Goal: Transaction & Acquisition: Obtain resource

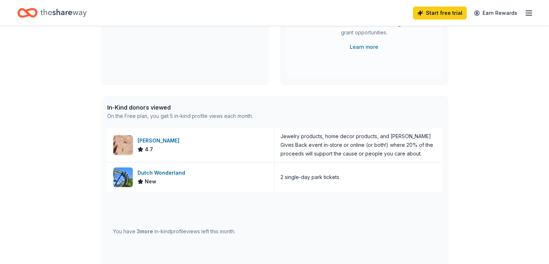
scroll to position [121, 0]
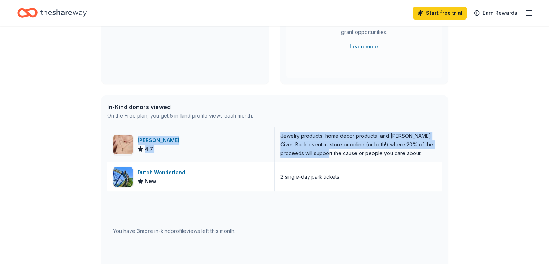
drag, startPoint x: 319, startPoint y: 150, endPoint x: 129, endPoint y: 139, distance: 190.5
click at [129, 139] on div "Kendra Scott 4.7 Jewelry products, home decor products, and Kendra Gives Back e…" at bounding box center [274, 144] width 335 height 35
click at [129, 139] on img at bounding box center [122, 144] width 19 height 19
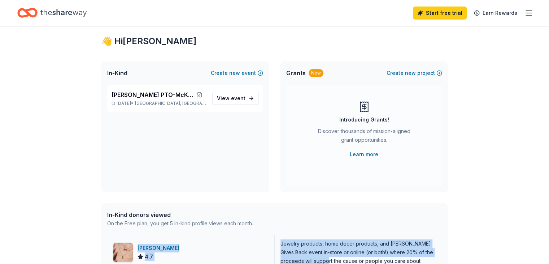
scroll to position [0, 0]
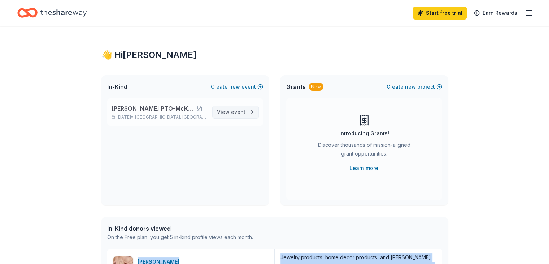
click at [240, 111] on span "event" at bounding box center [238, 112] width 14 height 6
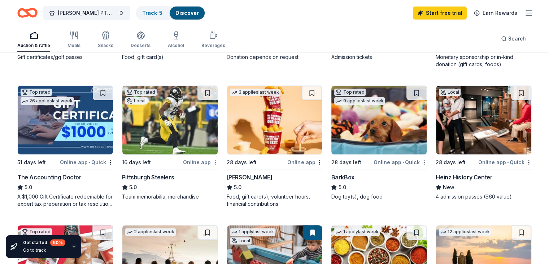
scroll to position [45, 0]
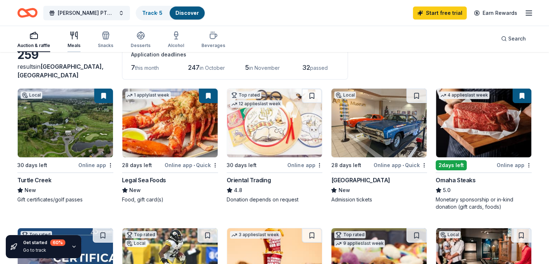
click at [77, 34] on icon "button" at bounding box center [76, 35] width 2 height 7
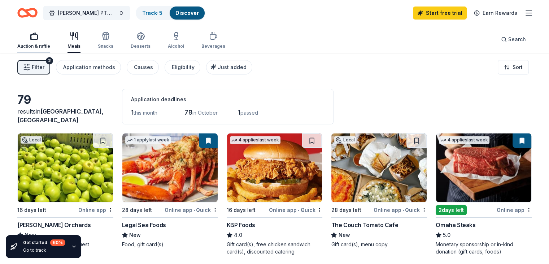
click at [38, 38] on icon "button" at bounding box center [34, 36] width 9 height 9
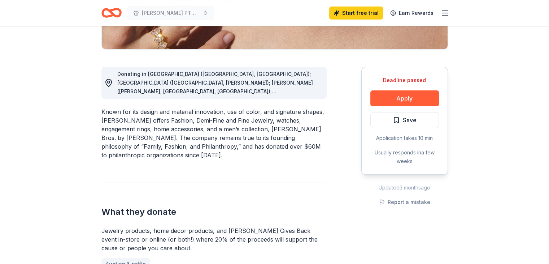
scroll to position [172, 0]
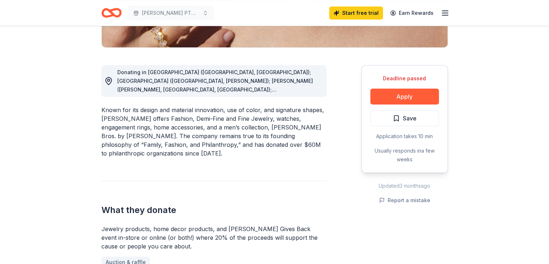
drag, startPoint x: 321, startPoint y: 91, endPoint x: 108, endPoint y: 78, distance: 212.6
click at [108, 78] on div "Donating in AL (Birmingham, Huntsville); AR (Little Rock, Rogers); AZ (Chandler…" at bounding box center [213, 81] width 225 height 32
click at [108, 78] on icon at bounding box center [108, 81] width 9 height 9
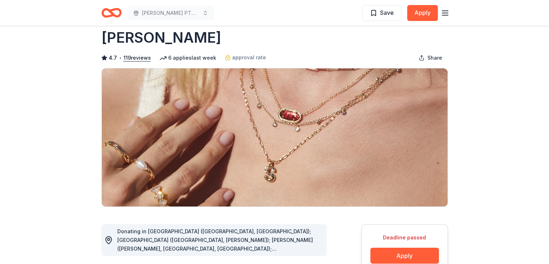
scroll to position [0, 0]
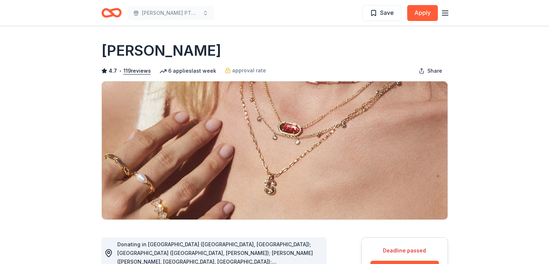
click at [444, 10] on icon "button" at bounding box center [445, 13] width 9 height 9
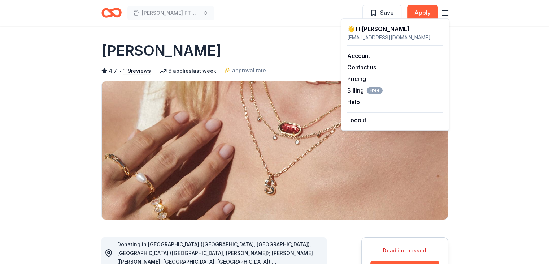
click at [281, 44] on div "Kendra Scott" at bounding box center [274, 50] width 347 height 20
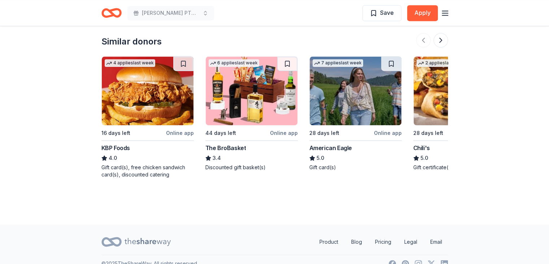
scroll to position [1027, 0]
click at [443, 41] on button at bounding box center [441, 40] width 14 height 14
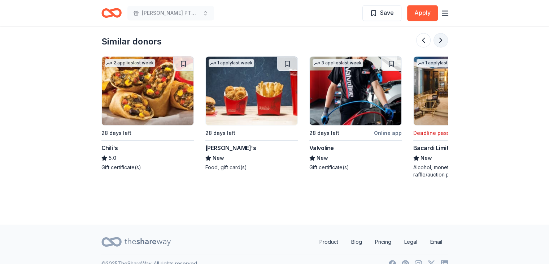
click at [443, 41] on button at bounding box center [441, 40] width 14 height 14
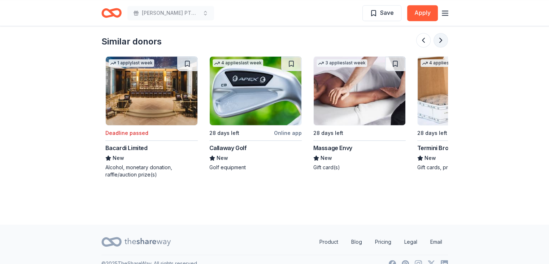
scroll to position [0, 624]
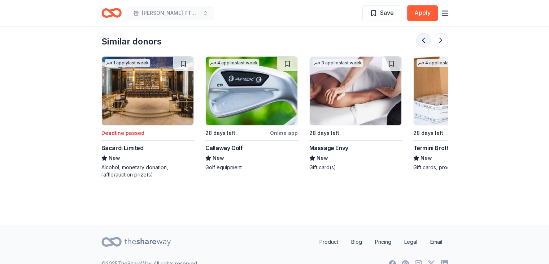
click at [424, 41] on button at bounding box center [423, 40] width 14 height 14
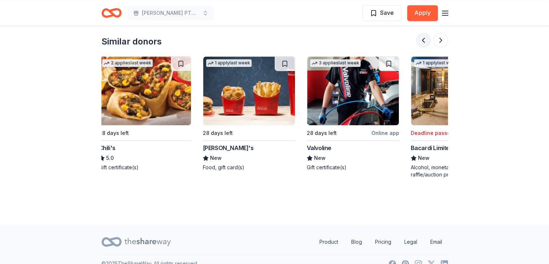
scroll to position [0, 312]
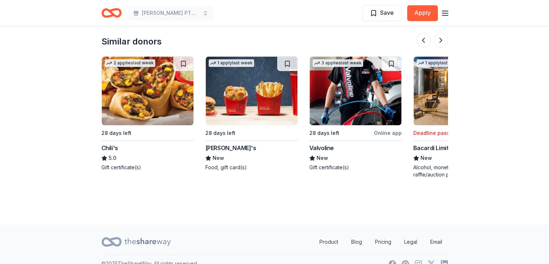
click at [266, 92] on img at bounding box center [252, 90] width 92 height 69
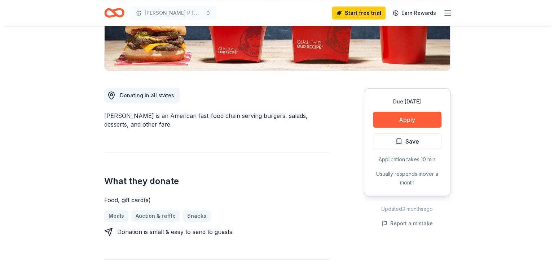
scroll to position [150, 0]
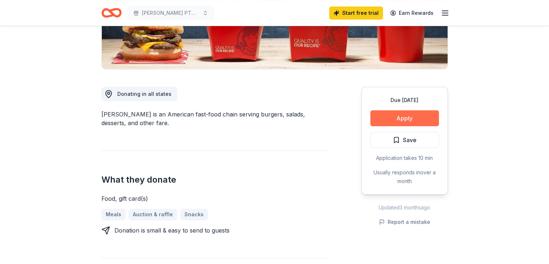
click at [393, 123] on button "Apply" at bounding box center [404, 118] width 69 height 16
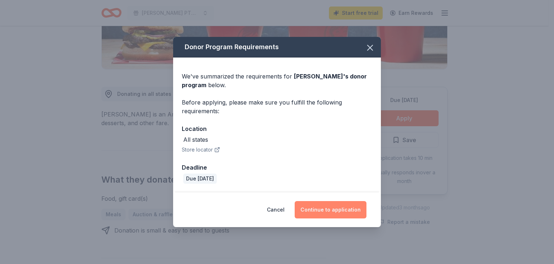
click at [339, 204] on button "Continue to application" at bounding box center [331, 209] width 72 height 17
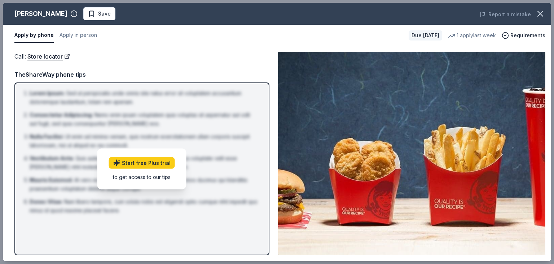
click at [244, 73] on div "TheShareWay phone tips" at bounding box center [141, 74] width 255 height 9
click at [166, 162] on link "Start free Plus trial" at bounding box center [142, 163] width 66 height 12
click at [381, 148] on img at bounding box center [411, 153] width 267 height 203
click at [508, 34] on icon "button" at bounding box center [505, 35] width 7 height 7
click at [475, 145] on img at bounding box center [411, 153] width 267 height 203
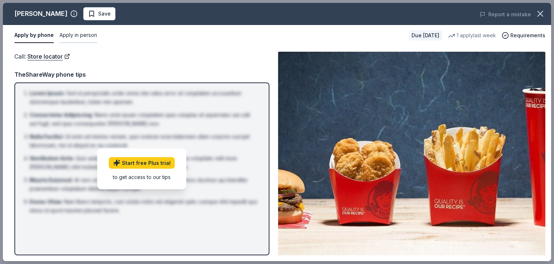
click at [84, 36] on button "Apply in person" at bounding box center [79, 35] width 38 height 15
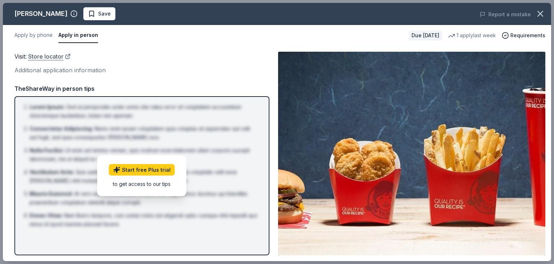
click at [53, 58] on link "Store locator" at bounding box center [49, 56] width 43 height 9
